Goal: Information Seeking & Learning: Learn about a topic

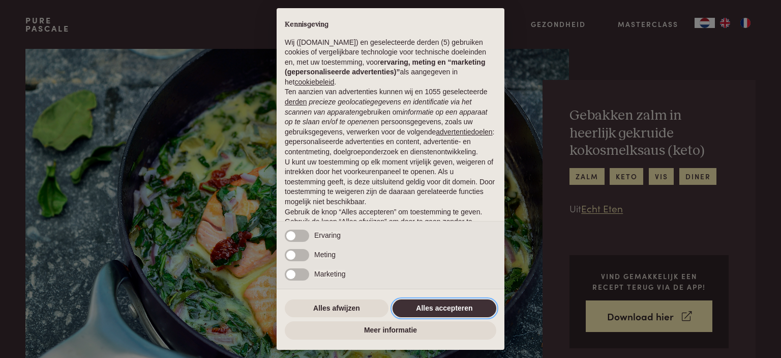
click at [456, 316] on button "Alles accepteren" at bounding box center [445, 308] width 104 height 18
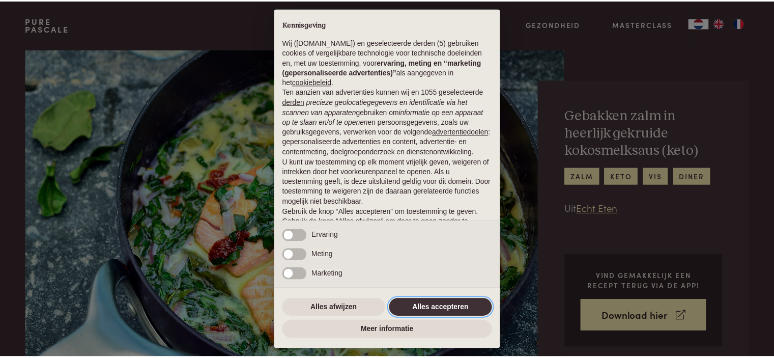
scroll to position [51, 0]
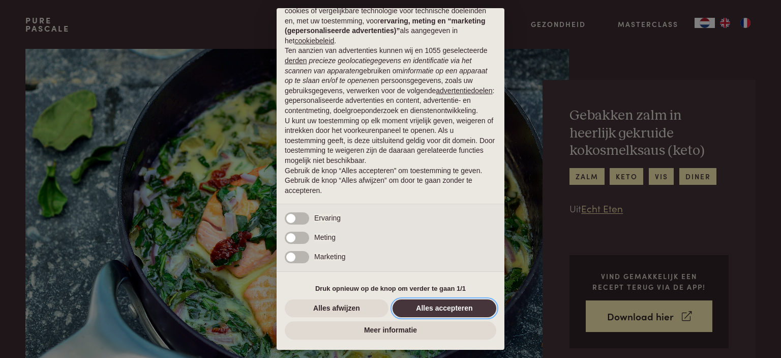
click at [452, 309] on button "Alles accepteren" at bounding box center [445, 308] width 104 height 18
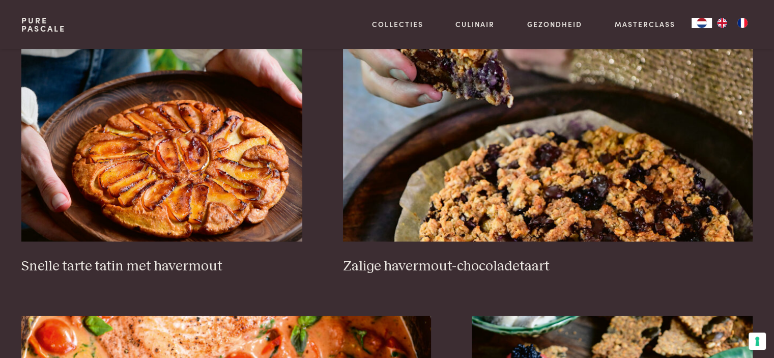
scroll to position [1877, 0]
